Goal: Task Accomplishment & Management: Complete application form

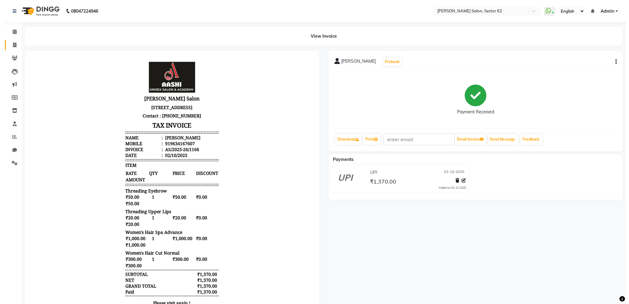
scroll to position [5, 0]
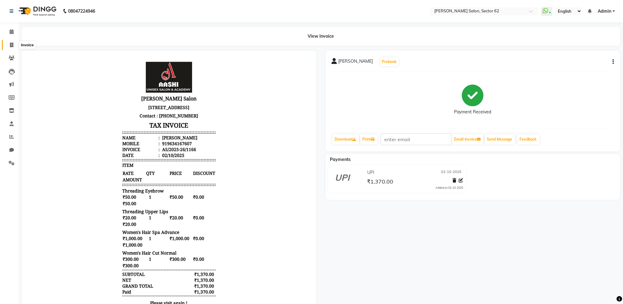
click at [14, 44] on span at bounding box center [11, 45] width 11 height 7
select select "service"
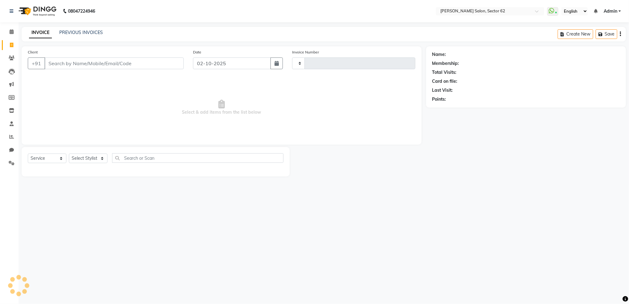
type input "1167"
select select "8124"
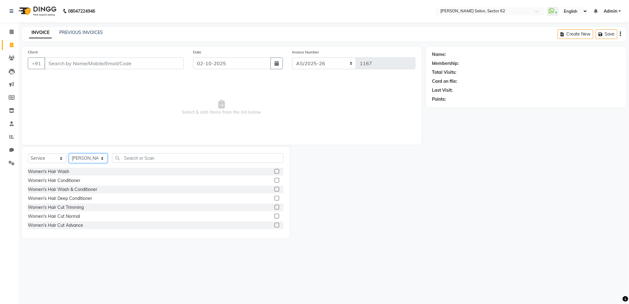
click at [95, 158] on select "Select Stylist [PERSON_NAME] Owner" at bounding box center [88, 158] width 39 height 10
select select "75654"
click at [69, 154] on select "Select Stylist [PERSON_NAME] Owner" at bounding box center [88, 158] width 39 height 10
click at [156, 156] on input "text" at bounding box center [197, 158] width 171 height 10
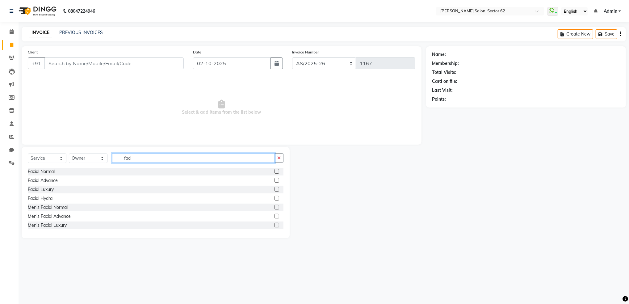
type input "faci"
click at [274, 181] on label at bounding box center [276, 180] width 5 height 5
click at [274, 181] on input "checkbox" at bounding box center [276, 180] width 4 height 4
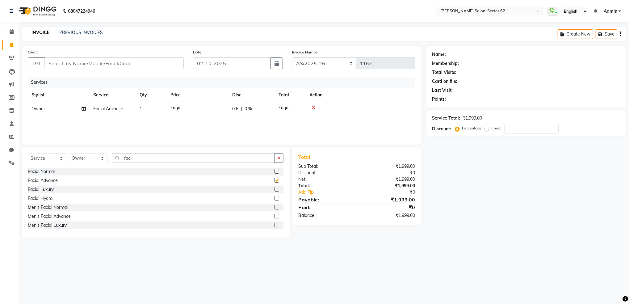
checkbox input "false"
click at [228, 161] on input "faci" at bounding box center [193, 158] width 163 height 10
type input "f"
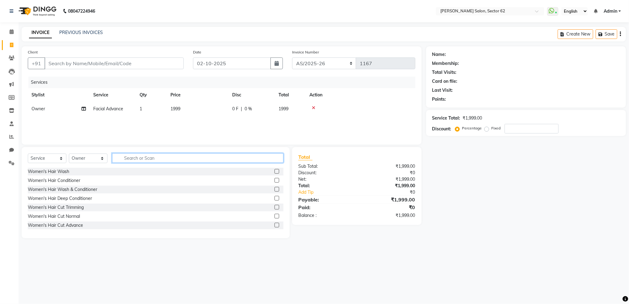
type input "f"
type input "a"
type input "wax"
click at [274, 198] on label at bounding box center [276, 198] width 5 height 5
click at [274, 198] on input "checkbox" at bounding box center [276, 198] width 4 height 4
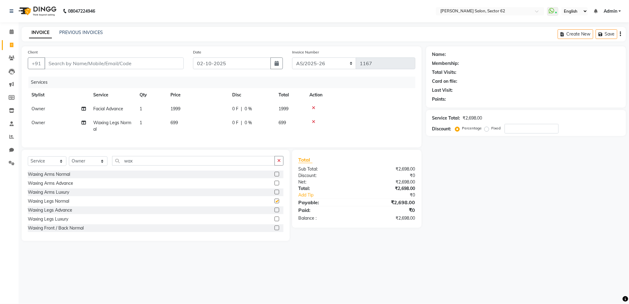
checkbox input "false"
click at [200, 165] on input "wax" at bounding box center [193, 161] width 163 height 10
type input "w"
click at [174, 111] on span "1999" at bounding box center [175, 109] width 10 height 6
select select "75654"
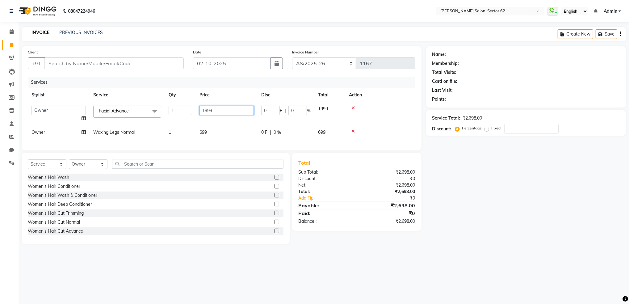
click at [217, 113] on input "1999" at bounding box center [226, 111] width 54 height 10
click at [226, 111] on input "1999" at bounding box center [226, 111] width 54 height 10
type input "1"
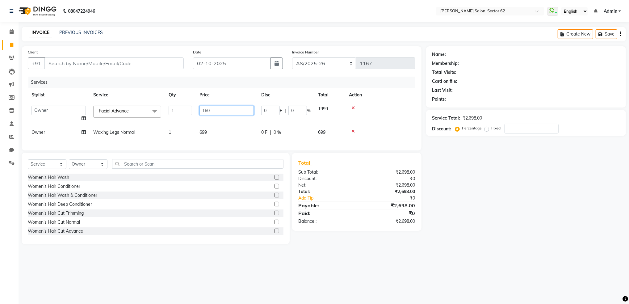
type input "1600"
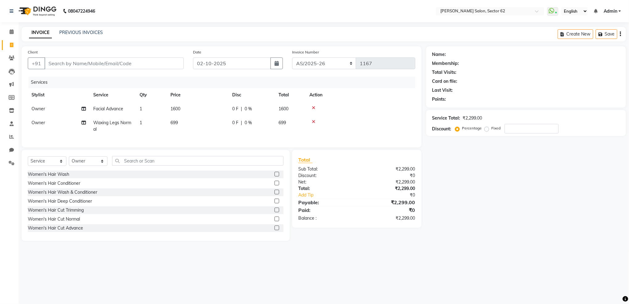
click at [226, 115] on tbody "Owner Facial Advance 1 1600 0 F | 0 % 1600 Owner Waxing Legs Normal 1 699 0 F |…" at bounding box center [221, 119] width 387 height 34
click at [178, 108] on span "1600" at bounding box center [175, 109] width 10 height 6
select select "75654"
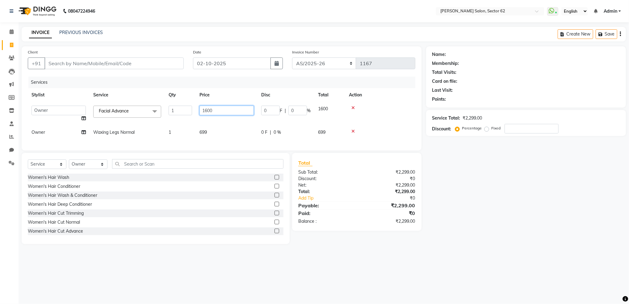
click at [221, 112] on input "1600" at bounding box center [226, 111] width 54 height 10
type input "1"
type input "1700"
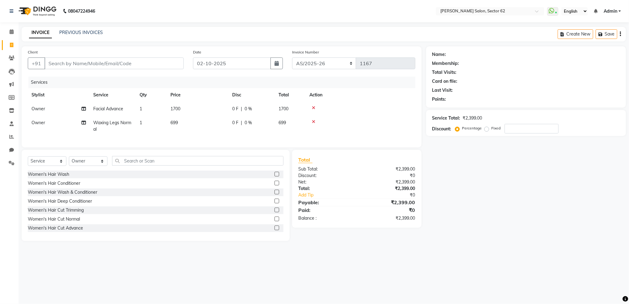
click at [227, 119] on tbody "Owner Facial Advance 1 1700 0 F | 0 % 1700 Owner Waxing Legs Normal 1 699 0 F |…" at bounding box center [221, 119] width 387 height 34
click at [172, 123] on span "699" at bounding box center [173, 123] width 7 height 6
select select "75654"
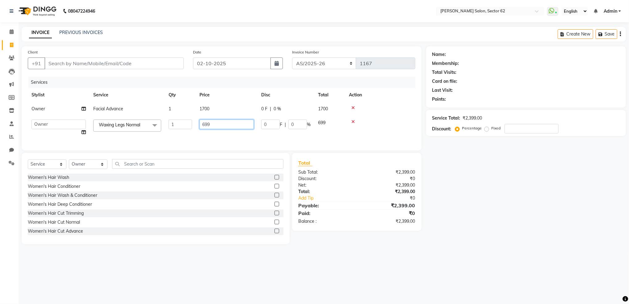
click at [211, 124] on input "699" at bounding box center [226, 124] width 54 height 10
type input "6"
type input "300"
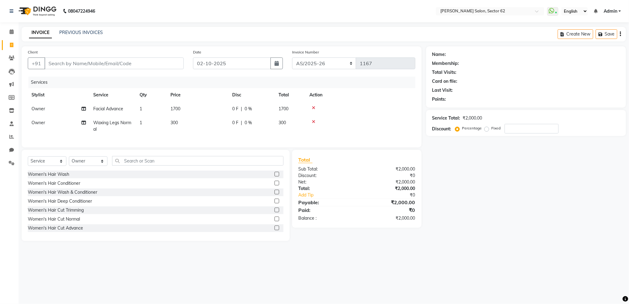
click at [216, 133] on td "300" at bounding box center [198, 126] width 62 height 20
select select "75654"
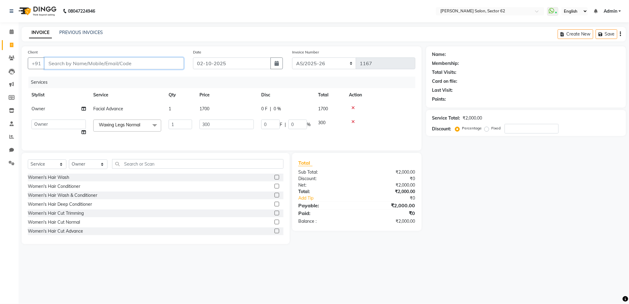
click at [157, 64] on input "Client" at bounding box center [113, 63] width 139 height 12
type input "7"
type input "0"
type input "7860025157"
click at [167, 64] on span "Add Client" at bounding box center [168, 63] width 24 height 6
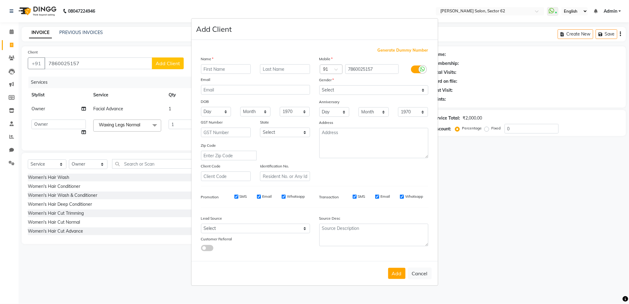
click at [226, 70] on input "text" at bounding box center [226, 69] width 50 height 10
type input "[PERSON_NAME]"
click at [273, 70] on input "text" at bounding box center [285, 69] width 50 height 10
type input "Saxena"
click at [331, 94] on select "Select [DEMOGRAPHIC_DATA] [DEMOGRAPHIC_DATA] Other Prefer Not To Say" at bounding box center [373, 90] width 109 height 10
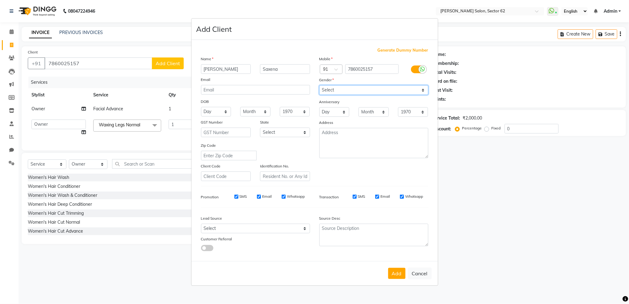
select select "[DEMOGRAPHIC_DATA]"
click at [319, 85] on select "Select [DEMOGRAPHIC_DATA] [DEMOGRAPHIC_DATA] Other Prefer Not To Say" at bounding box center [373, 90] width 109 height 10
click at [394, 271] on button "Add" at bounding box center [396, 273] width 17 height 11
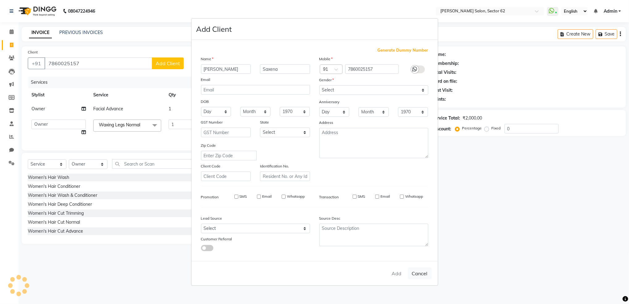
select select
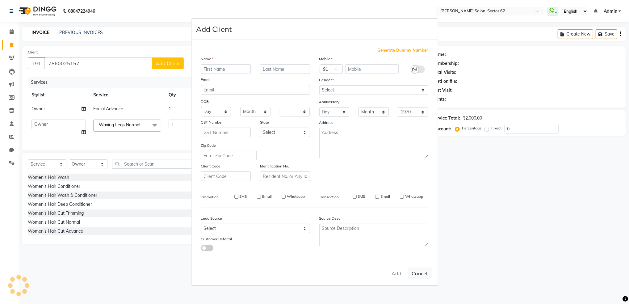
select select
checkbox input "false"
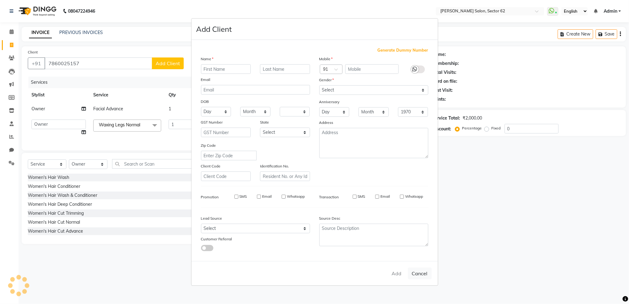
checkbox input "false"
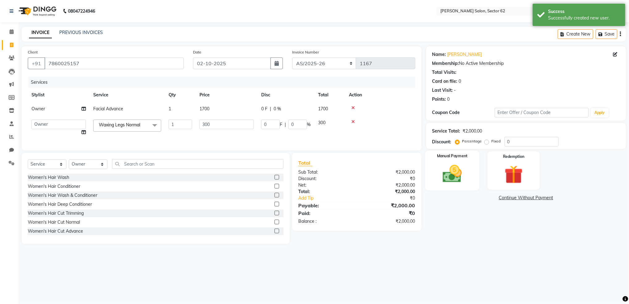
click at [448, 164] on img at bounding box center [451, 174] width 31 height 22
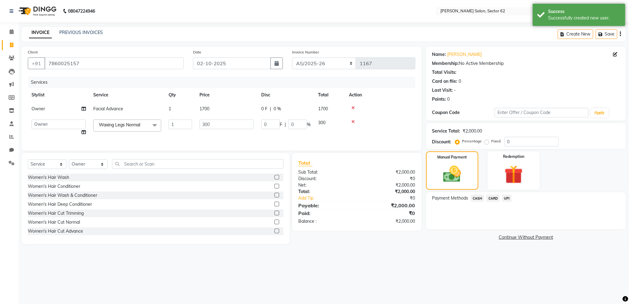
click at [506, 197] on span "UPI" at bounding box center [507, 197] width 10 height 7
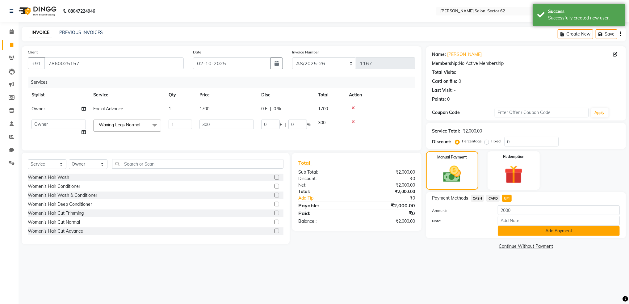
click at [530, 232] on button "Add Payment" at bounding box center [559, 231] width 122 height 10
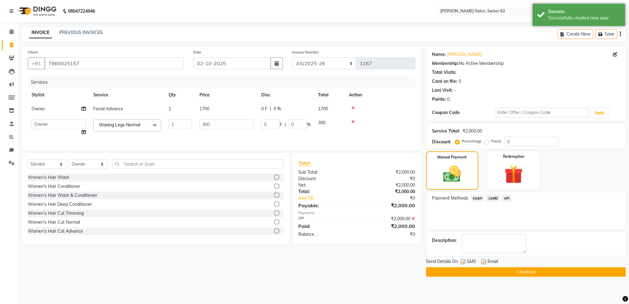
click at [522, 270] on button "Checkout" at bounding box center [526, 272] width 200 height 10
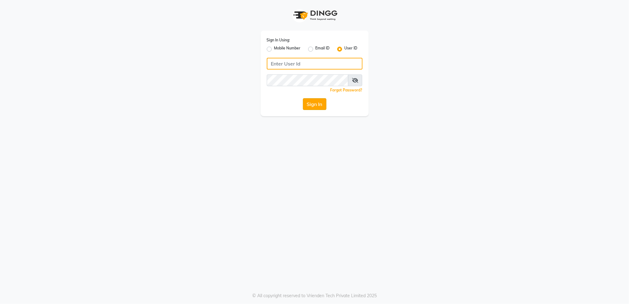
type input "aashisalon"
click at [317, 107] on button "Sign In" at bounding box center [314, 104] width 23 height 12
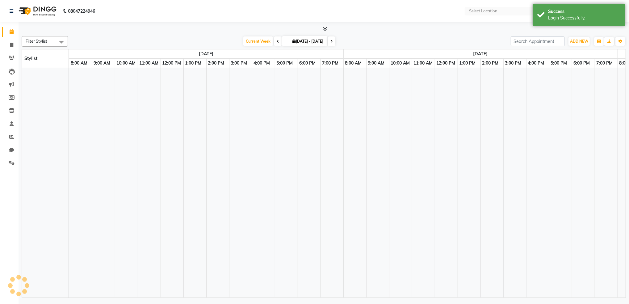
select select "en"
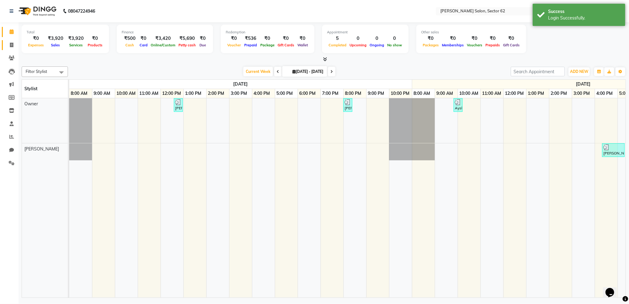
click at [7, 41] on link "Invoice" at bounding box center [9, 45] width 15 height 10
select select "service"
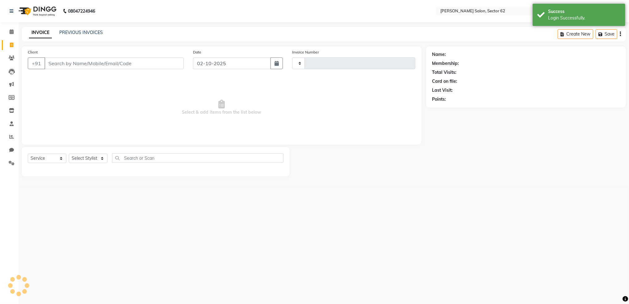
type input "1168"
select select "8124"
select select "82265"
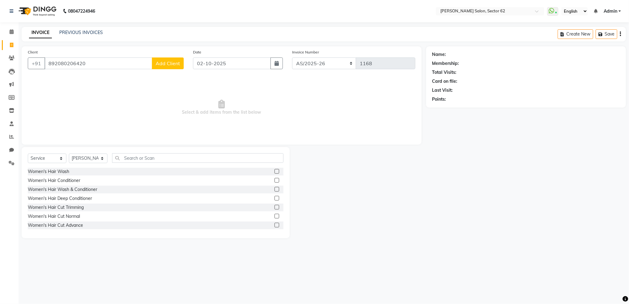
click at [70, 65] on input "892080206420" at bounding box center [98, 63] width 108 height 12
type input "8920806420"
click at [174, 66] on span "Add Client" at bounding box center [168, 63] width 24 height 6
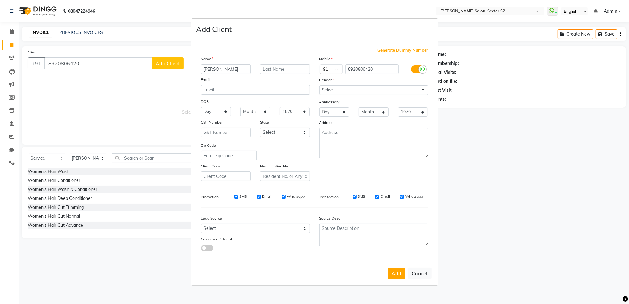
type input "[PERSON_NAME]"
click at [279, 69] on input "text" at bounding box center [285, 69] width 50 height 10
click at [332, 90] on select "Select [DEMOGRAPHIC_DATA] [DEMOGRAPHIC_DATA] Other Prefer Not To Say" at bounding box center [373, 90] width 109 height 10
select select "[DEMOGRAPHIC_DATA]"
click at [319, 85] on select "Select [DEMOGRAPHIC_DATA] [DEMOGRAPHIC_DATA] Other Prefer Not To Say" at bounding box center [373, 90] width 109 height 10
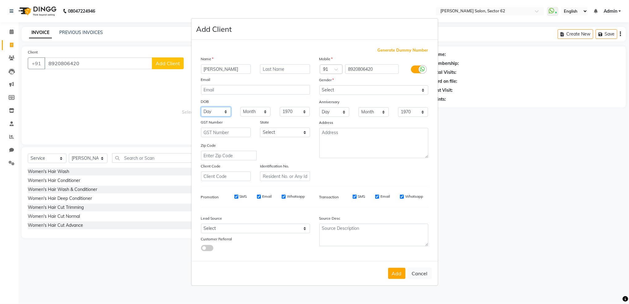
click at [213, 115] on select "Day 01 02 03 04 05 06 07 08 09 10 11 12 13 14 15 16 17 18 19 20 21 22 23 24 25 …" at bounding box center [216, 112] width 30 height 10
select select "05"
click at [201, 107] on select "Day 01 02 03 04 05 06 07 08 09 10 11 12 13 14 15 16 17 18 19 20 21 22 23 24 25 …" at bounding box center [216, 112] width 30 height 10
click at [258, 114] on select "Month January February March April May June July August September October Novem…" at bounding box center [255, 112] width 30 height 10
select select "12"
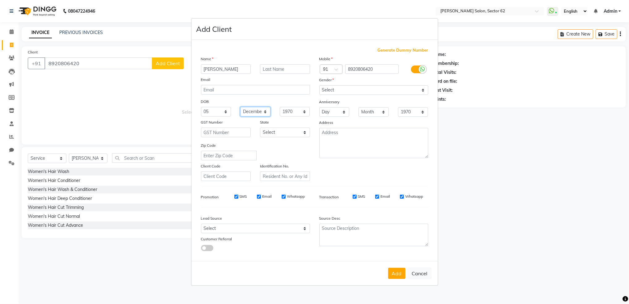
click at [258, 114] on select "Month January February March April May June July August September October Novem…" at bounding box center [255, 112] width 30 height 10
click at [287, 112] on select "1940 1941 1942 1943 1944 1945 1946 1947 1948 1949 1950 1951 1952 1953 1954 1955…" at bounding box center [295, 112] width 30 height 10
select select "2002"
click at [280, 107] on select "1940 1941 1942 1943 1944 1945 1946 1947 1948 1949 1950 1951 1952 1953 1954 1955…" at bounding box center [295, 112] width 30 height 10
click at [398, 272] on button "Add" at bounding box center [396, 273] width 17 height 11
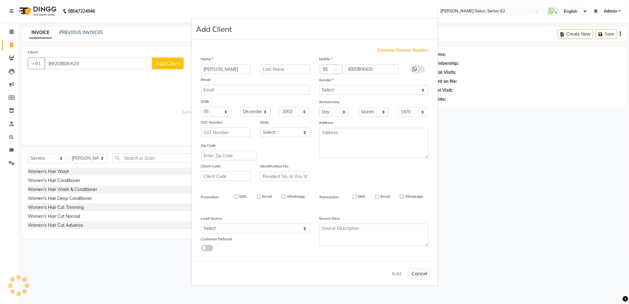
select select
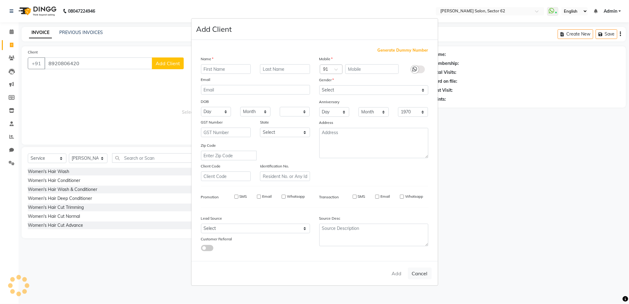
select select
checkbox input "false"
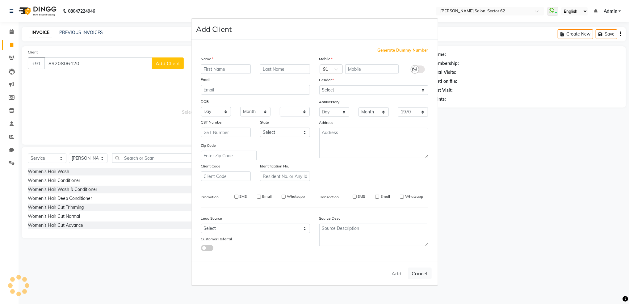
checkbox input "false"
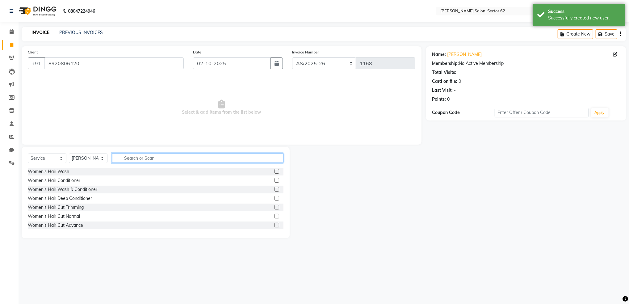
click at [200, 159] on input "text" at bounding box center [197, 158] width 171 height 10
click at [96, 155] on select "Select Stylist [PERSON_NAME] Owner" at bounding box center [88, 158] width 39 height 10
select select "75654"
click at [69, 154] on select "Select Stylist [PERSON_NAME] Owner" at bounding box center [88, 158] width 39 height 10
click at [142, 161] on input "text" at bounding box center [197, 158] width 171 height 10
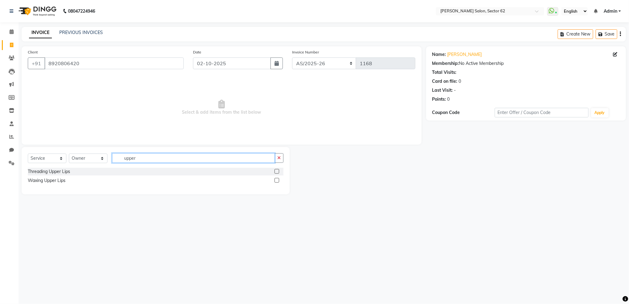
type input "upper"
click at [277, 180] on label at bounding box center [276, 180] width 5 height 5
click at [277, 180] on input "checkbox" at bounding box center [276, 180] width 4 height 4
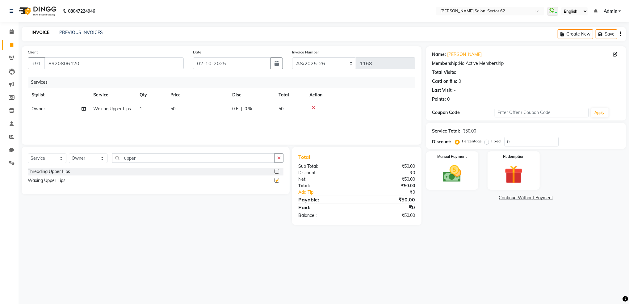
checkbox input "false"
click at [467, 181] on img at bounding box center [451, 174] width 31 height 22
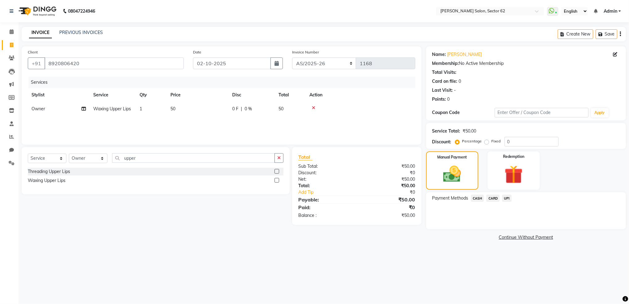
click at [504, 198] on span "UPI" at bounding box center [507, 197] width 10 height 7
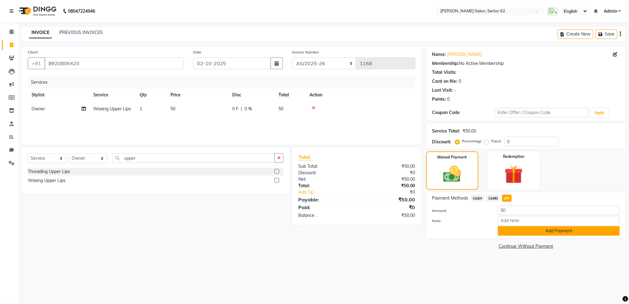
click at [535, 231] on button "Add Payment" at bounding box center [559, 231] width 122 height 10
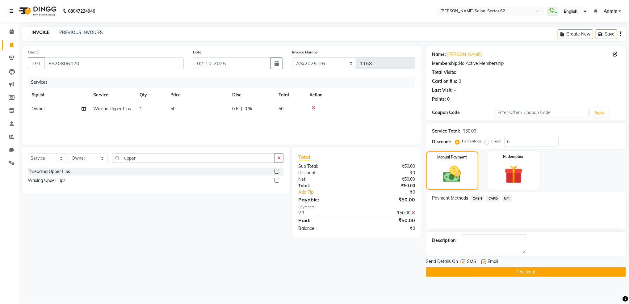
click at [498, 269] on button "Checkout" at bounding box center [526, 272] width 200 height 10
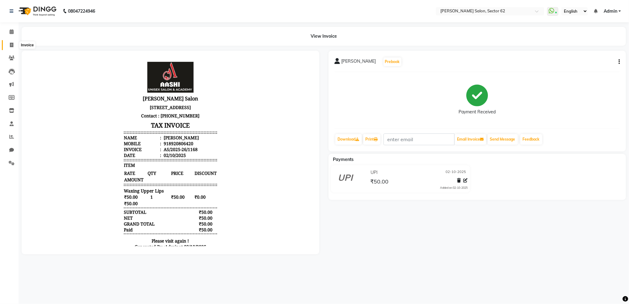
click at [11, 43] on icon at bounding box center [11, 45] width 3 height 5
select select "service"
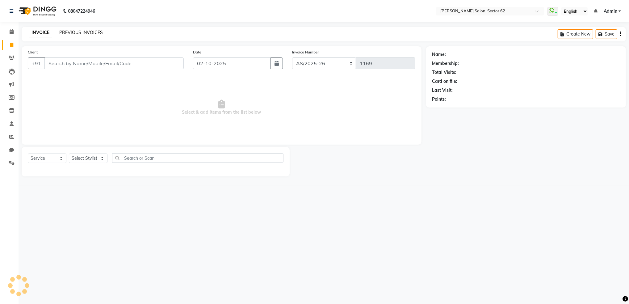
click at [68, 30] on link "PREVIOUS INVOICES" at bounding box center [81, 33] width 44 height 6
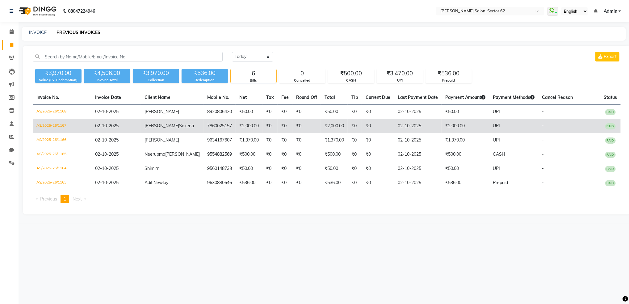
click at [262, 127] on td "₹0" at bounding box center [269, 126] width 15 height 14
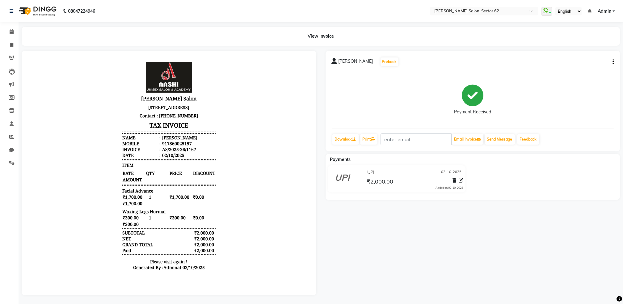
click at [613, 62] on div "[PERSON_NAME] Prebook Payment Received Download Print Email Invoice Send Messag…" at bounding box center [472, 101] width 294 height 101
click at [611, 62] on button "button" at bounding box center [612, 62] width 4 height 6
click at [589, 65] on div "Edit Item Staff" at bounding box center [582, 62] width 42 height 8
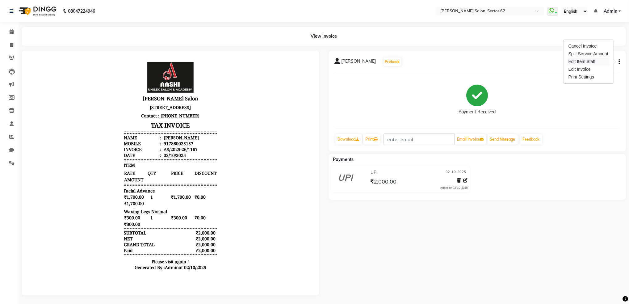
select select "75654"
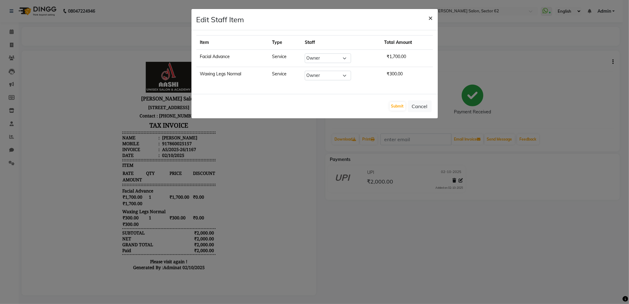
click at [428, 20] on span "×" at bounding box center [430, 17] width 4 height 9
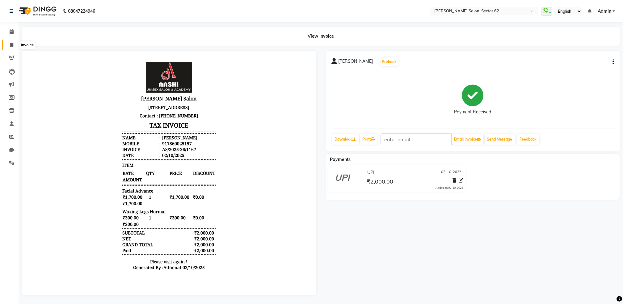
click at [10, 47] on icon at bounding box center [11, 45] width 3 height 5
select select "service"
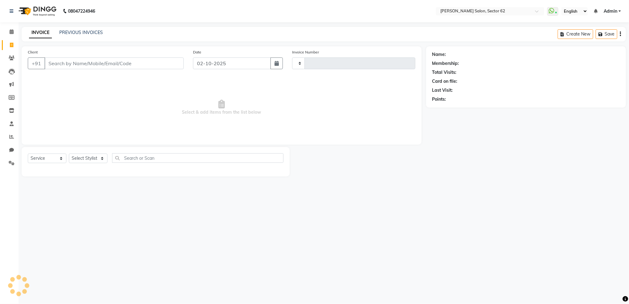
type input "1169"
select select "8124"
select select "82265"
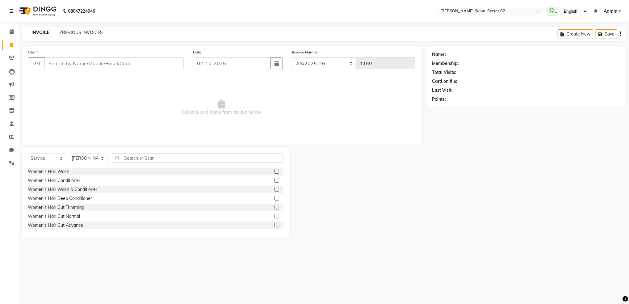
click at [87, 29] on div "INVOICE PREVIOUS INVOICES Create New Save" at bounding box center [324, 34] width 604 height 15
click at [87, 30] on link "PREVIOUS INVOICES" at bounding box center [81, 33] width 44 height 6
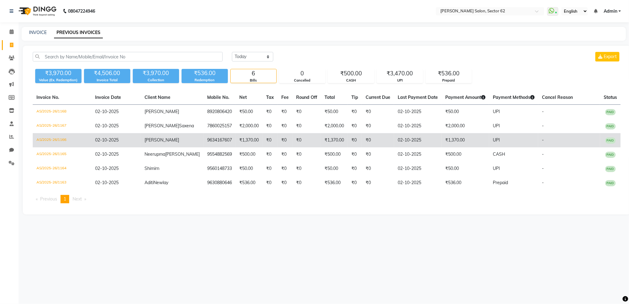
click at [56, 138] on td "AS/2025-26/1166" at bounding box center [62, 140] width 59 height 14
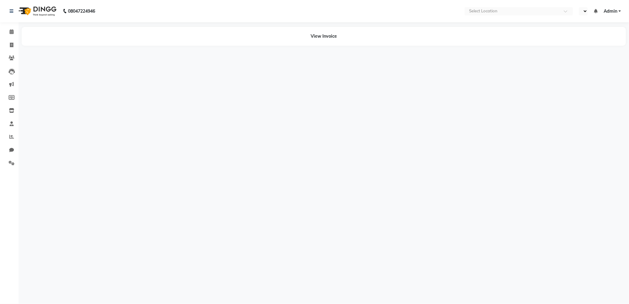
select select "en"
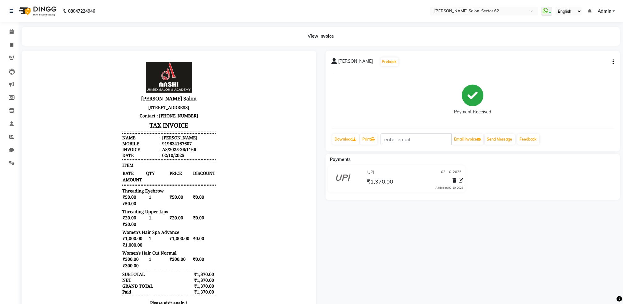
click at [613, 62] on icon "button" at bounding box center [612, 62] width 1 height 0
click at [578, 64] on div "Edit Item Staff" at bounding box center [582, 62] width 42 height 8
select select
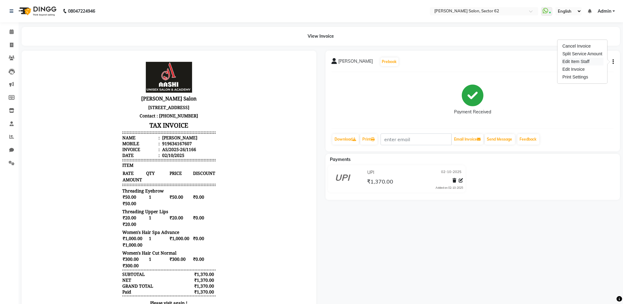
select select
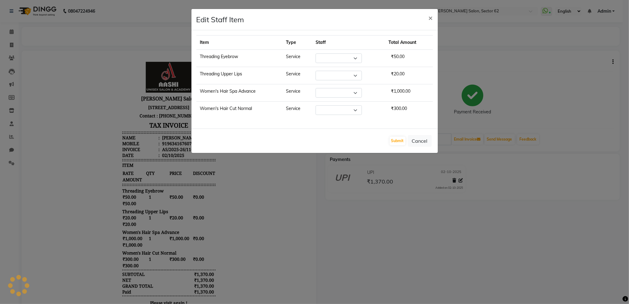
select select "82265"
click at [341, 61] on select "Select Mohd Sohil Owner" at bounding box center [338, 58] width 46 height 10
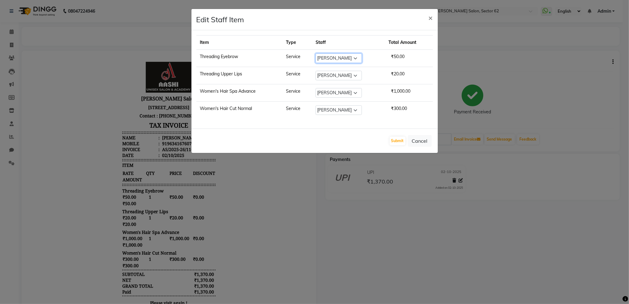
select select "75654"
click at [315, 53] on select "Select Mohd Sohil Owner" at bounding box center [338, 58] width 46 height 10
click at [337, 78] on select "Select Mohd Sohil Owner" at bounding box center [338, 76] width 46 height 10
select select "75654"
click at [315, 71] on select "Select Mohd Sohil Owner" at bounding box center [338, 76] width 46 height 10
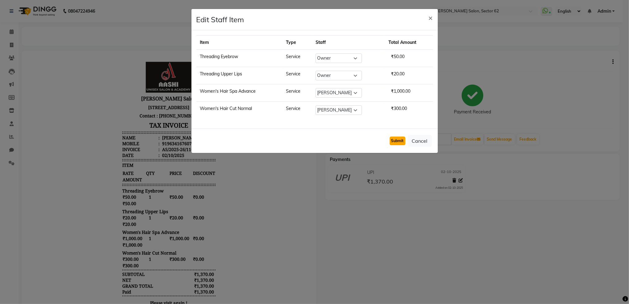
click at [401, 143] on button "Submit" at bounding box center [398, 140] width 16 height 9
